Goal: Contribute content

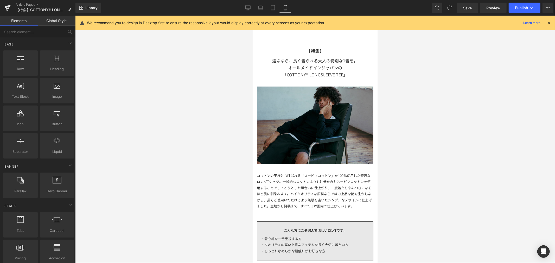
click at [294, 111] on img at bounding box center [315, 125] width 117 height 78
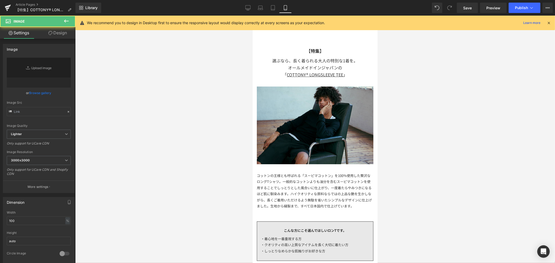
type input "[URL][DOMAIN_NAME][DEMOGRAPHIC_DATA]"
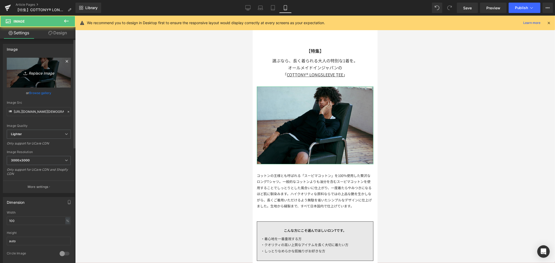
click at [53, 59] on link "Replace Image" at bounding box center [39, 73] width 64 height 30
type input "C:\fakepath\アートボード 1cc.jpg"
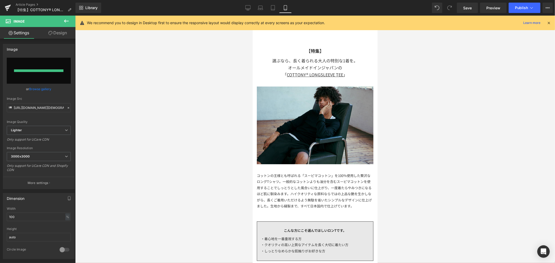
type input "[URL][DOMAIN_NAME]"
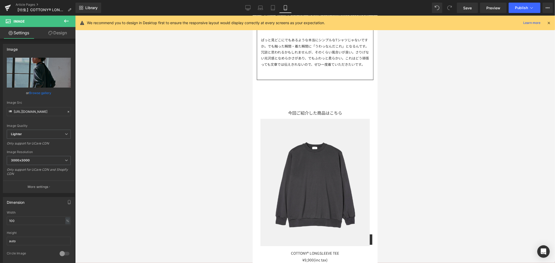
scroll to position [1243, 0]
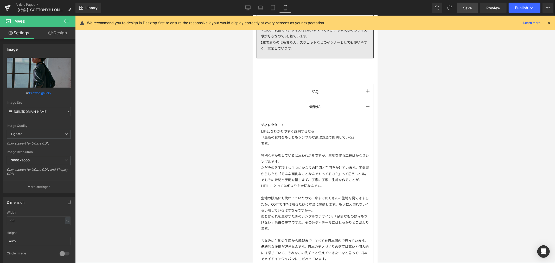
click at [467, 5] on span "Save" at bounding box center [467, 7] width 9 height 5
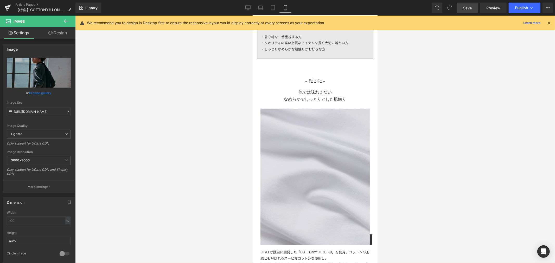
scroll to position [0, 0]
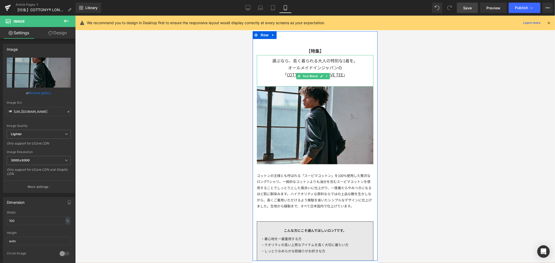
click at [324, 60] on div "選ぶなら、長く着られる大人の特別な1着を。 オールメイドインジャパンの" at bounding box center [315, 64] width 117 height 14
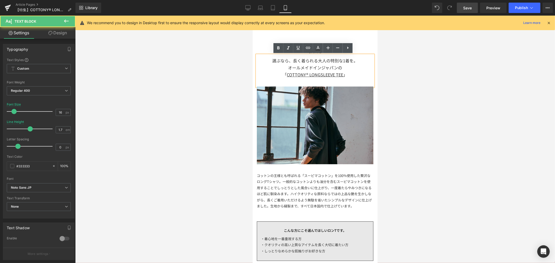
scroll to position [116, 0]
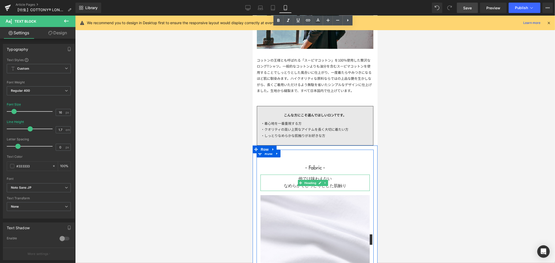
click at [314, 179] on h1 "他では味わえない なめらかでしっとりとした肌触り" at bounding box center [314, 182] width 109 height 14
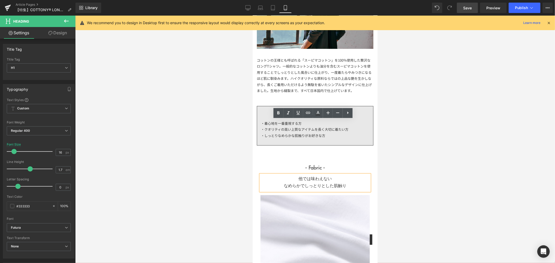
scroll to position [202, 0]
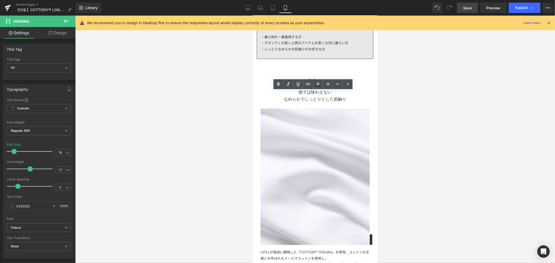
click at [415, 168] on div at bounding box center [315, 140] width 480 height 248
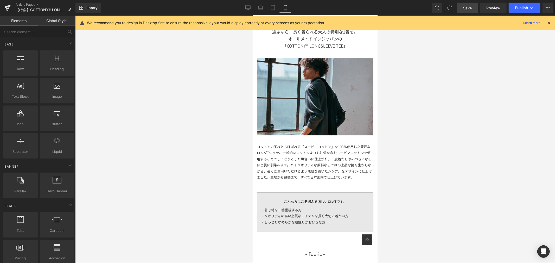
scroll to position [0, 0]
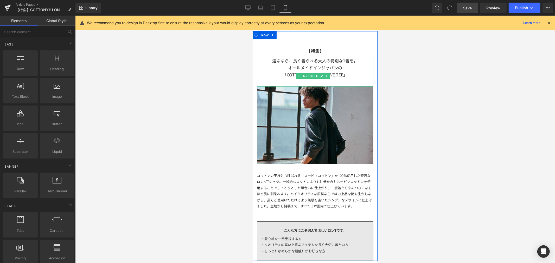
click at [316, 61] on div "選ぶなら、長く着られる大人の特別な1着を。 オールメイドインジャパンの" at bounding box center [315, 64] width 117 height 14
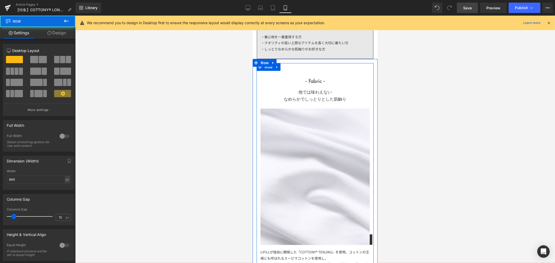
scroll to position [173, 0]
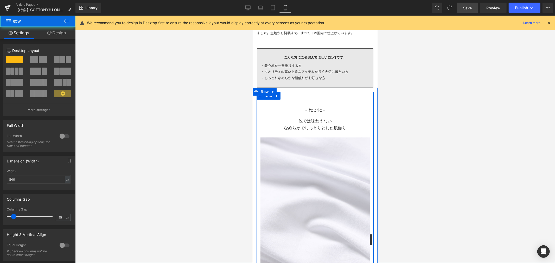
click at [321, 121] on h1 "他では味わえない なめらかでしっとりとした肌触り" at bounding box center [314, 124] width 109 height 14
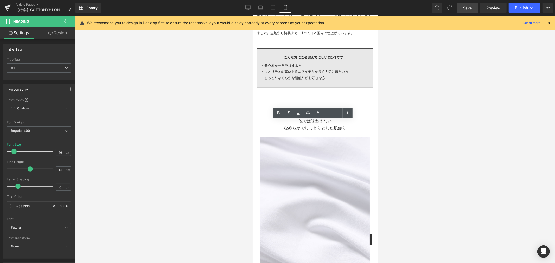
click at [384, 141] on div at bounding box center [315, 140] width 480 height 248
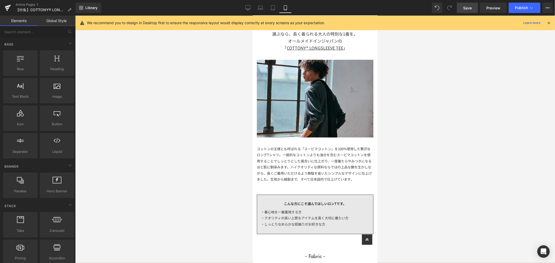
scroll to position [9, 0]
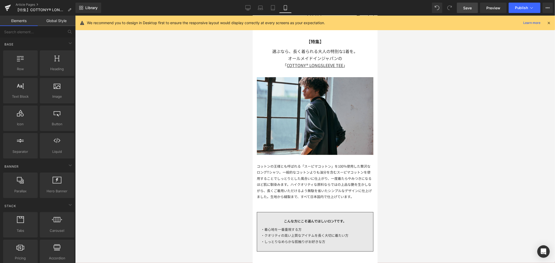
click at [472, 10] on span "Save" at bounding box center [467, 7] width 9 height 5
click at [488, 8] on span "Preview" at bounding box center [493, 7] width 14 height 5
